Goal: Task Accomplishment & Management: Use online tool/utility

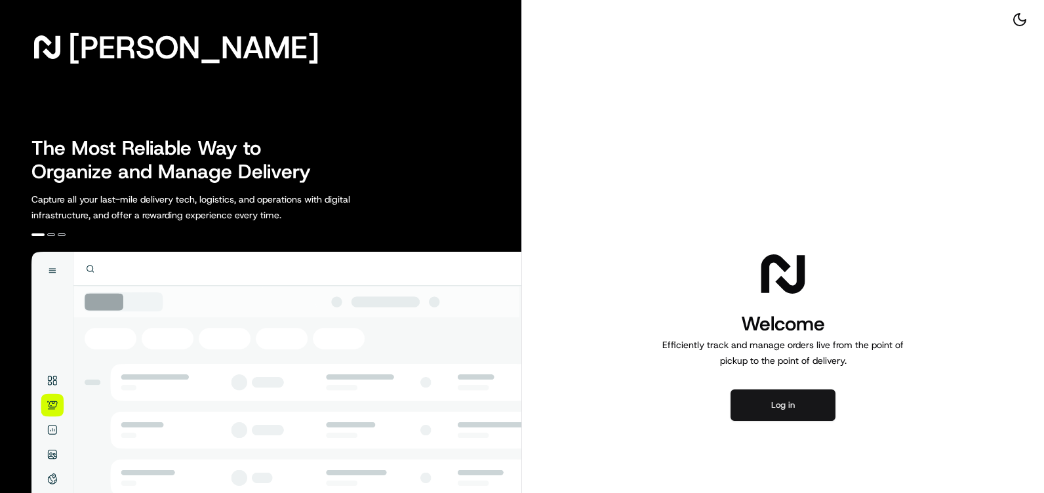
click at [823, 412] on button "Log in" at bounding box center [782, 404] width 105 height 31
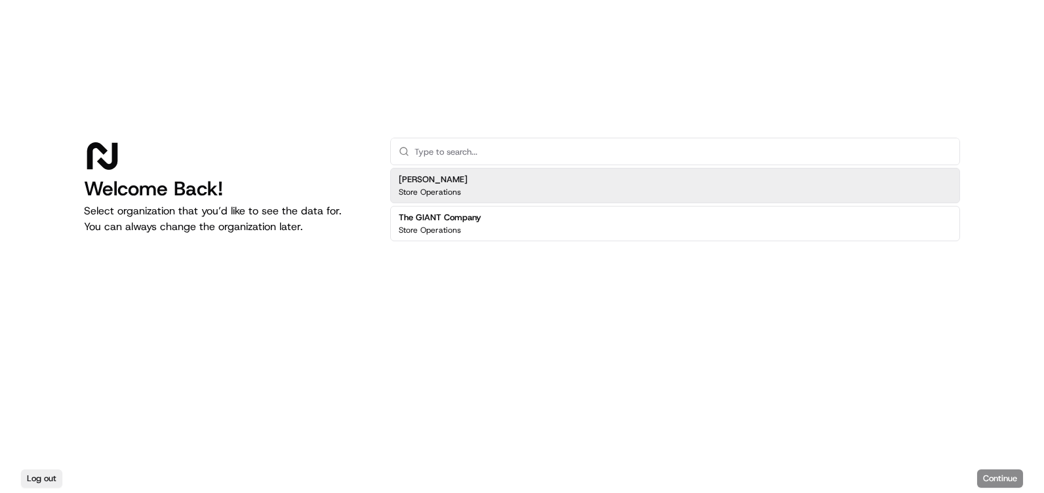
click at [568, 175] on div "[PERSON_NAME] Store Operations" at bounding box center [675, 185] width 570 height 35
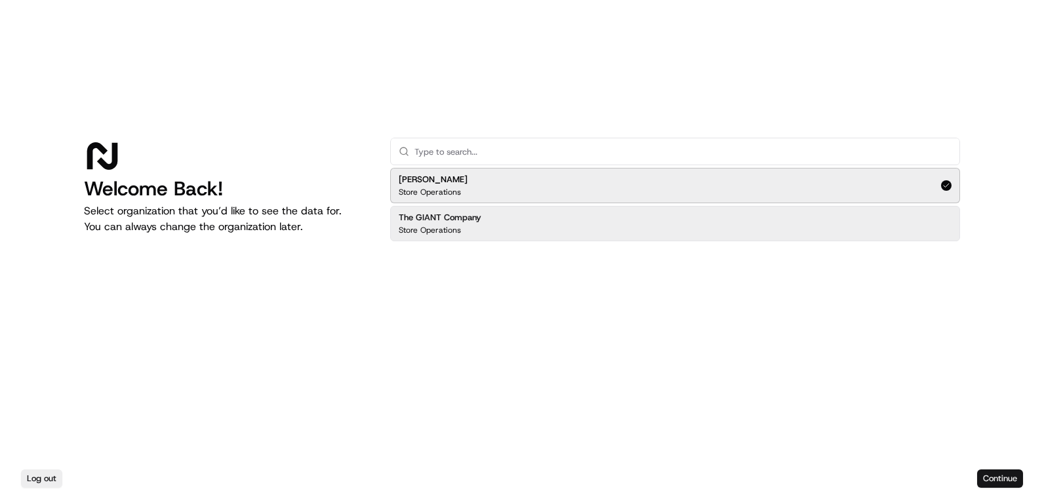
click at [1014, 479] on button "Continue" at bounding box center [1000, 478] width 46 height 18
